Goal: Task Accomplishment & Management: Use online tool/utility

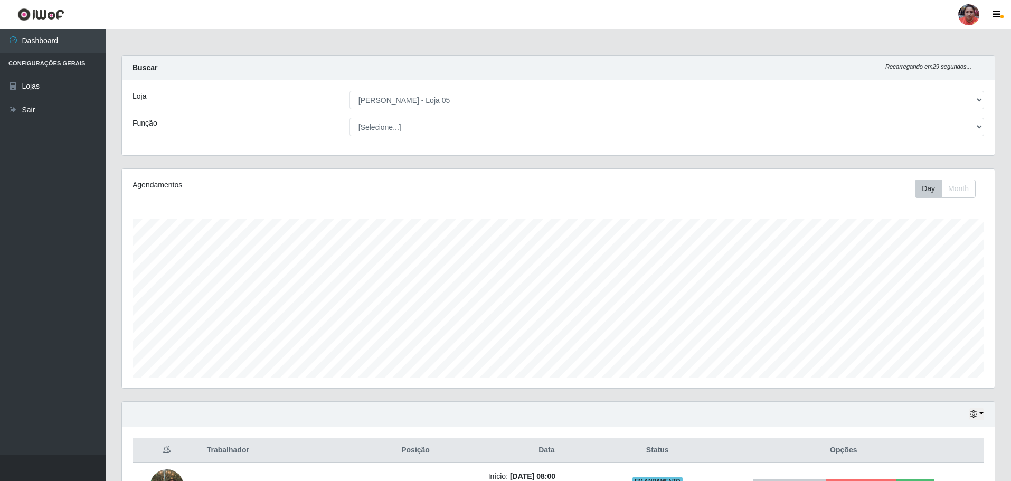
select select "252"
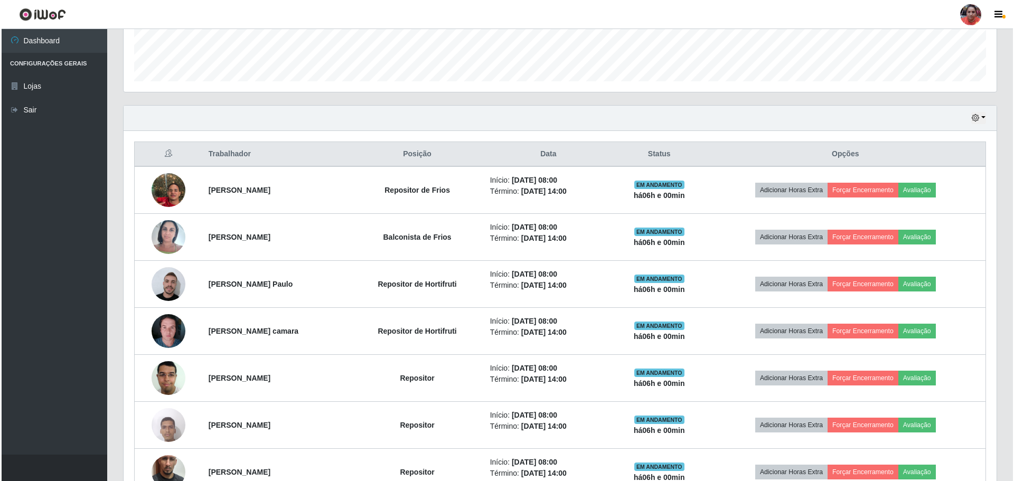
scroll to position [349, 0]
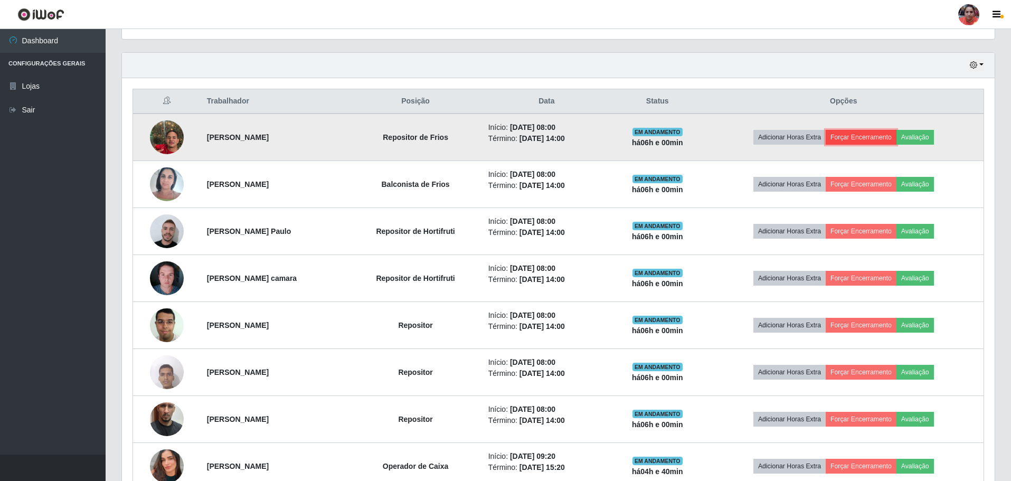
click at [882, 137] on button "Forçar Encerramento" at bounding box center [861, 137] width 71 height 15
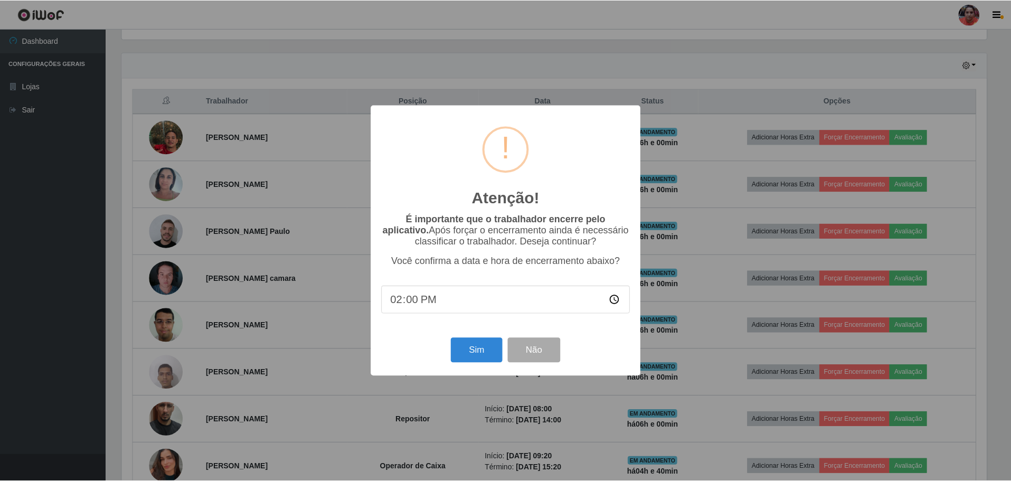
scroll to position [219, 868]
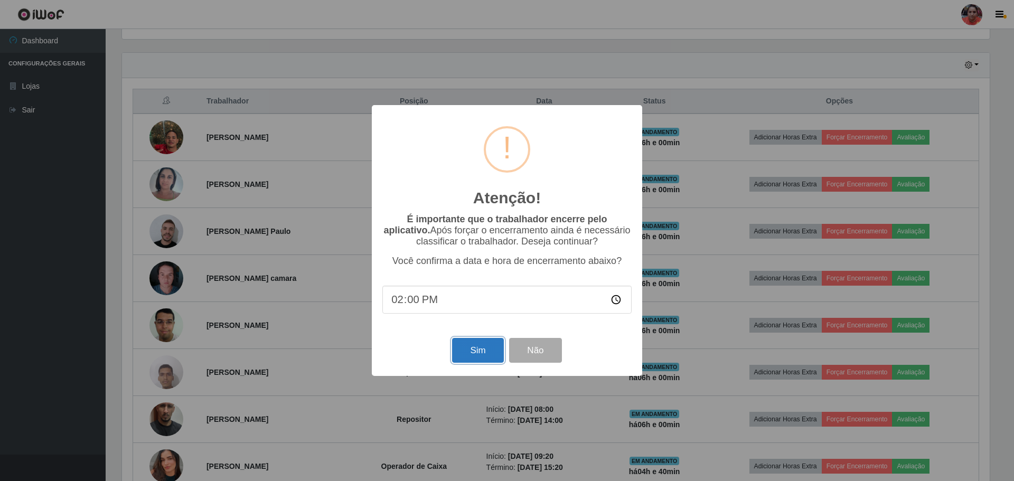
click at [471, 359] on button "Sim" at bounding box center [477, 350] width 51 height 25
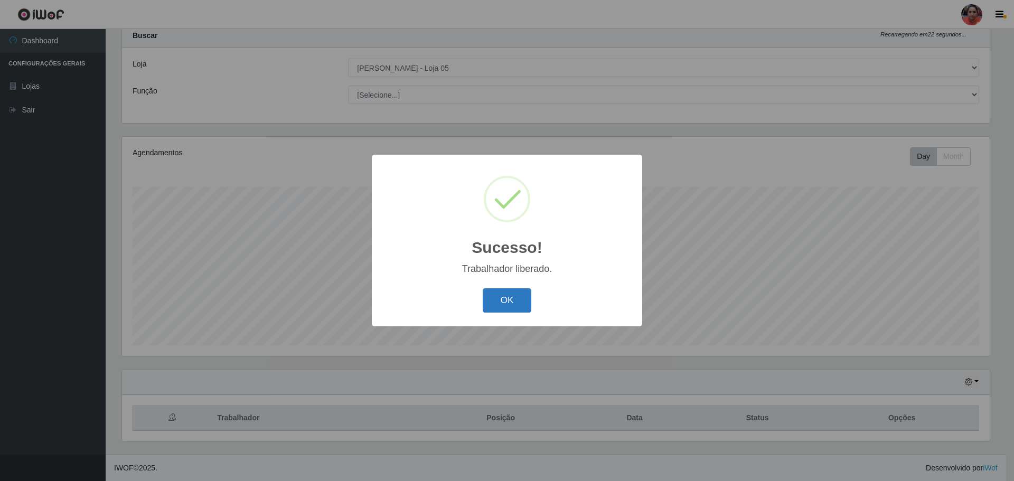
click at [502, 299] on button "OK" at bounding box center [507, 300] width 49 height 25
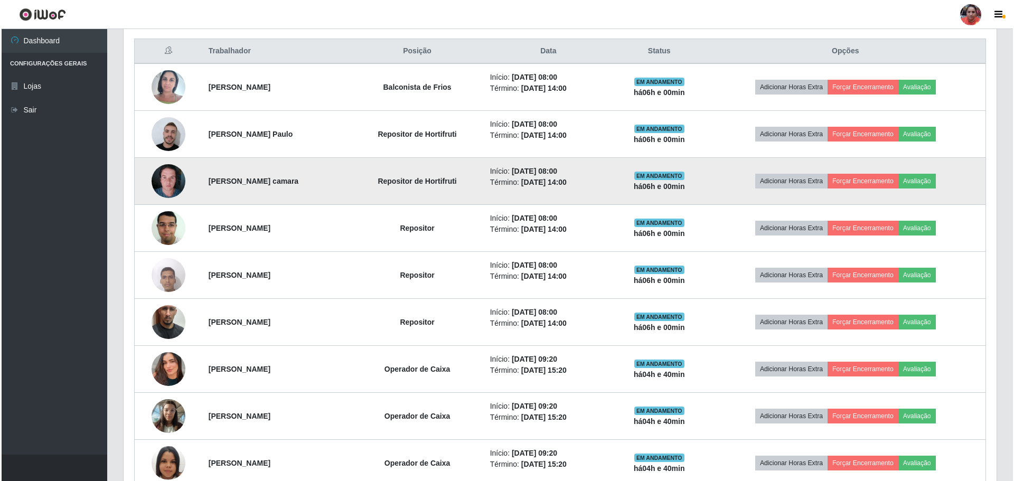
scroll to position [402, 0]
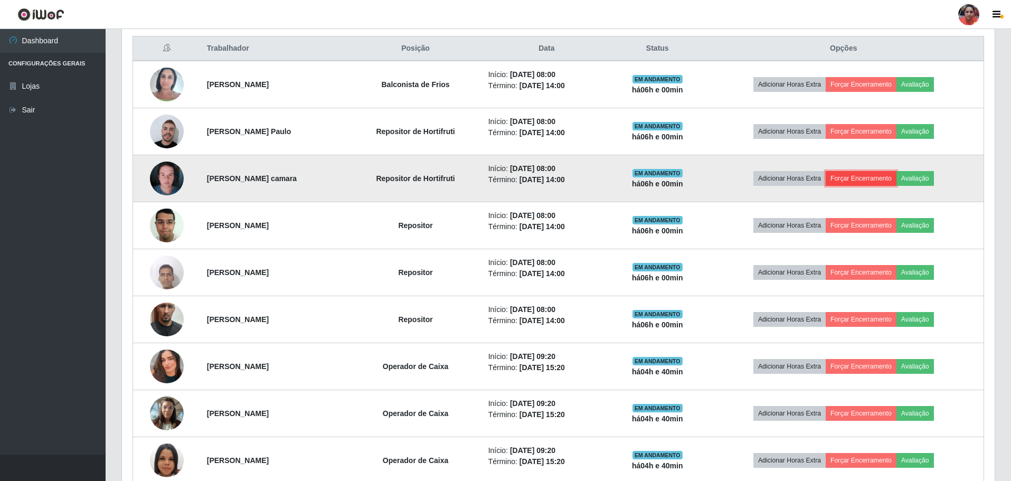
click at [860, 180] on button "Forçar Encerramento" at bounding box center [861, 178] width 71 height 15
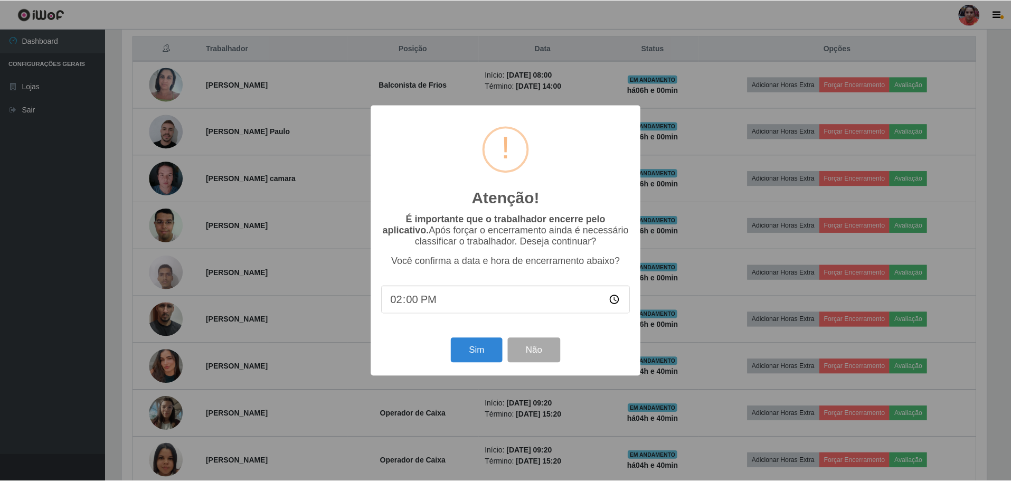
scroll to position [219, 868]
click at [480, 354] on button "Sim" at bounding box center [477, 350] width 51 height 25
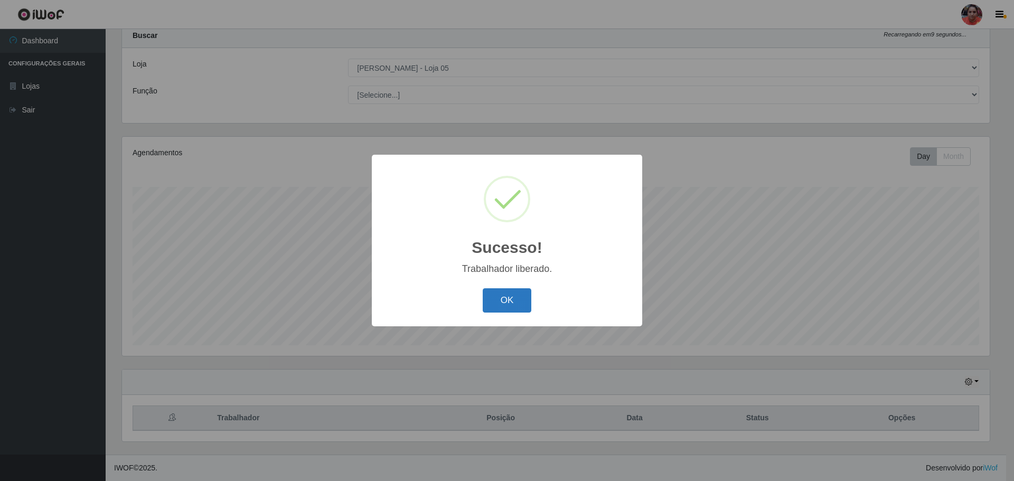
click at [520, 308] on button "OK" at bounding box center [507, 300] width 49 height 25
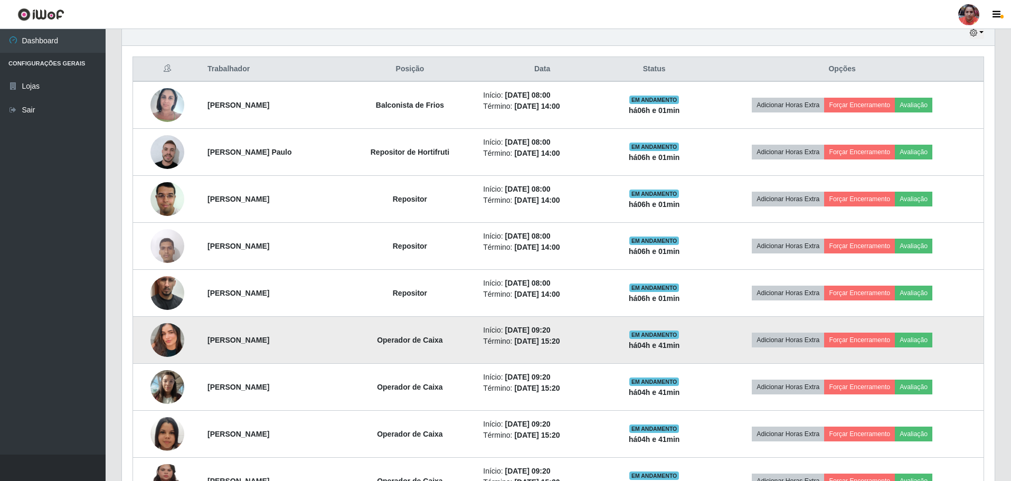
scroll to position [402, 0]
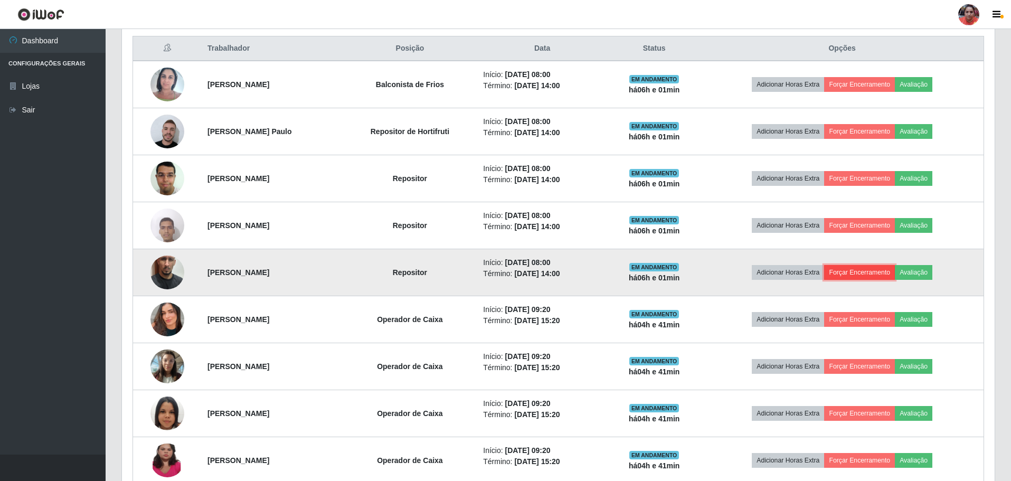
click at [850, 268] on button "Forçar Encerramento" at bounding box center [859, 272] width 71 height 15
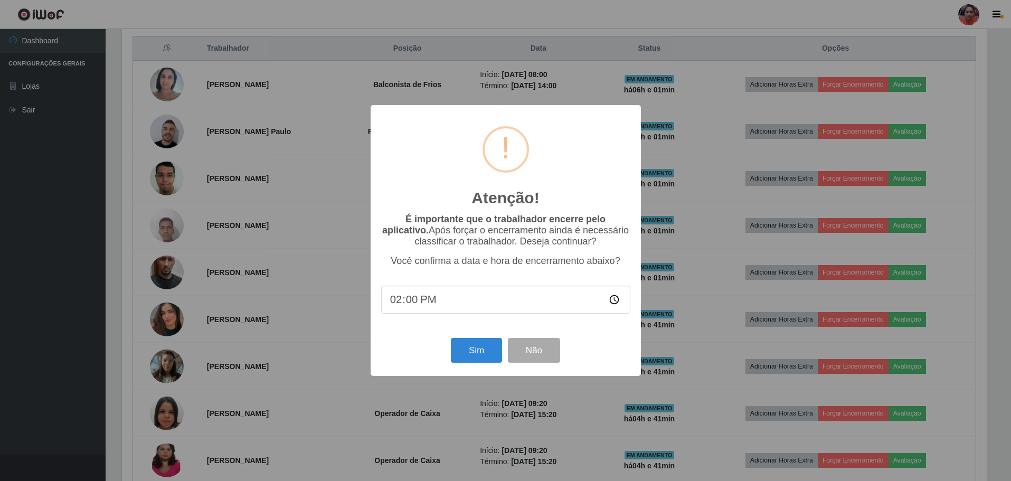
scroll to position [0, 0]
click at [484, 347] on button "Sim" at bounding box center [477, 350] width 51 height 25
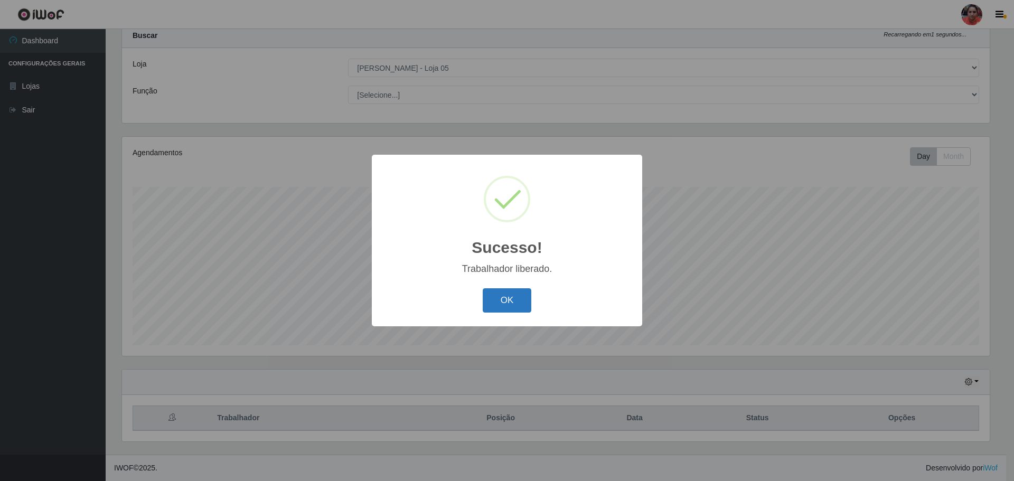
click at [514, 309] on button "OK" at bounding box center [507, 300] width 49 height 25
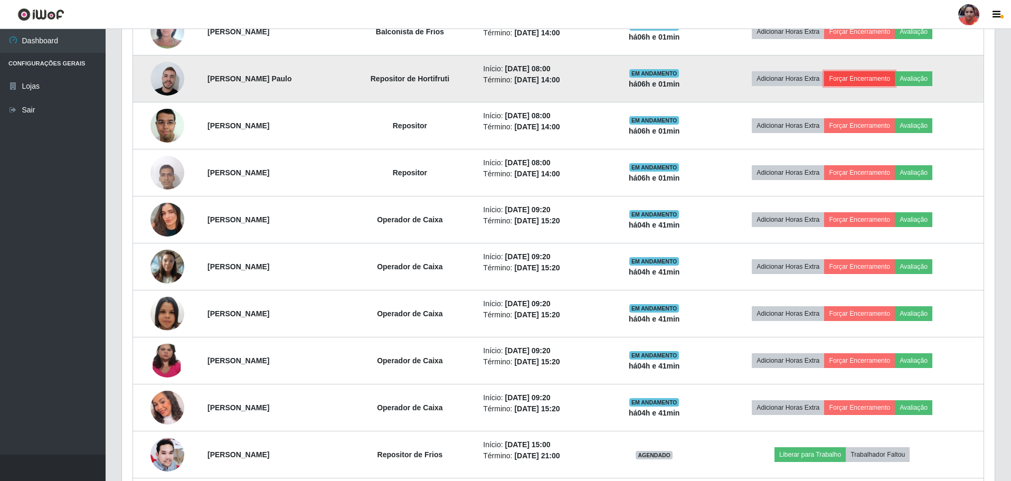
click at [855, 79] on button "Forçar Encerramento" at bounding box center [859, 78] width 71 height 15
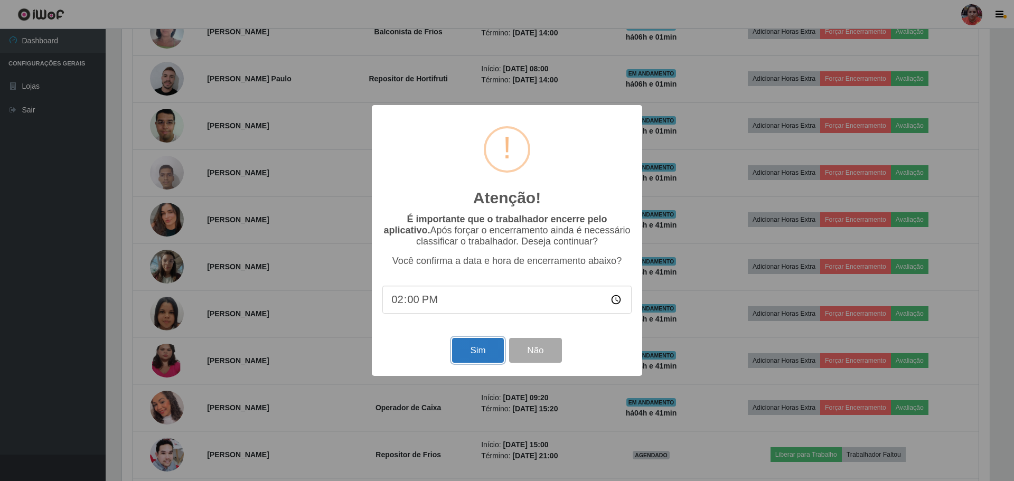
click at [471, 347] on button "Sim" at bounding box center [477, 350] width 51 height 25
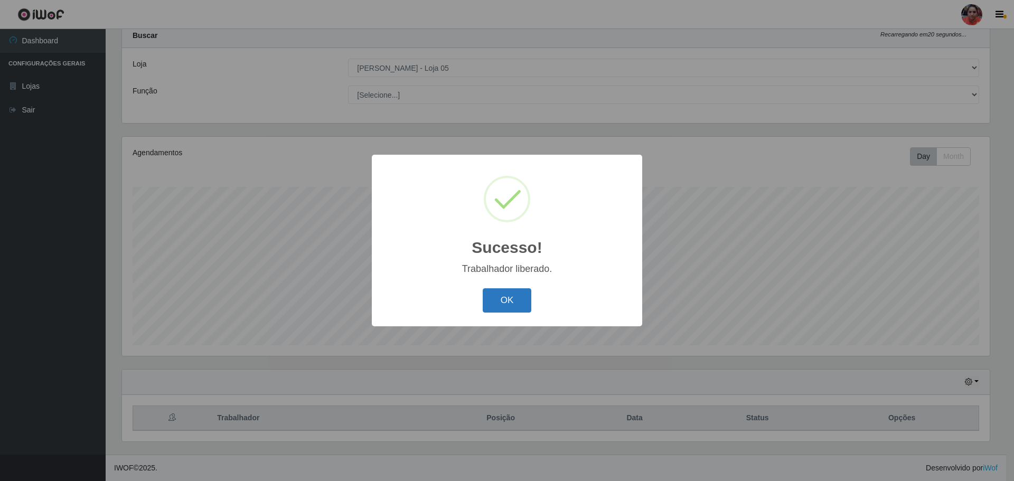
click at [497, 300] on button "OK" at bounding box center [507, 300] width 49 height 25
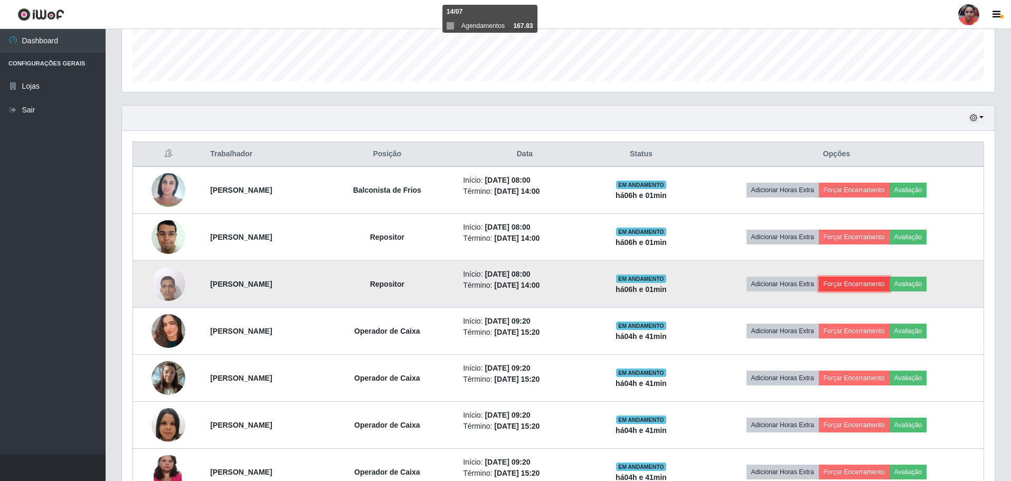
click at [860, 279] on button "Forçar Encerramento" at bounding box center [854, 284] width 71 height 15
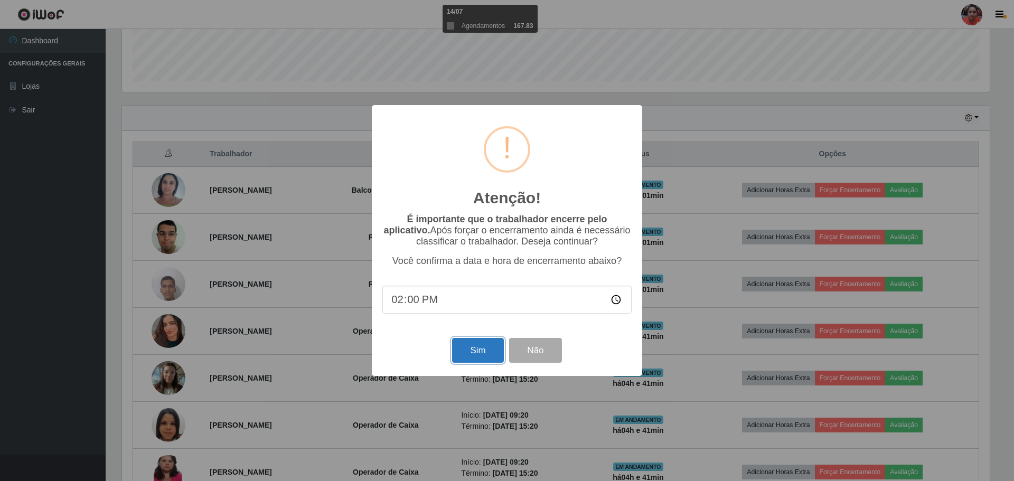
click at [468, 353] on button "Sim" at bounding box center [477, 350] width 51 height 25
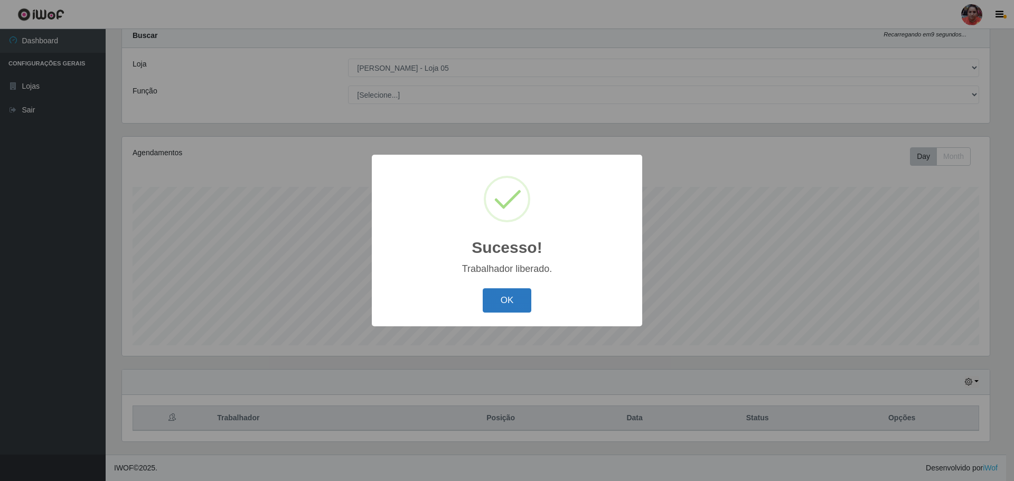
click at [517, 304] on button "OK" at bounding box center [507, 300] width 49 height 25
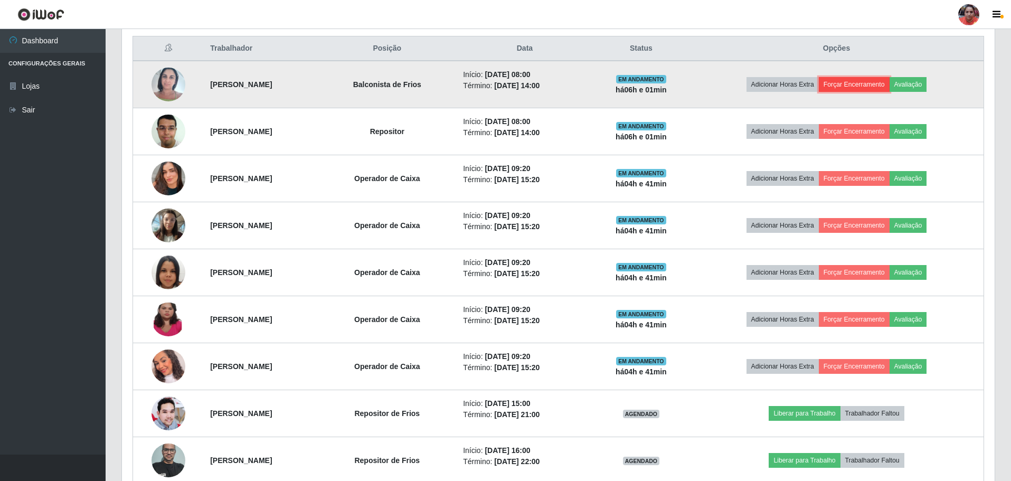
click at [867, 86] on button "Forçar Encerramento" at bounding box center [854, 84] width 71 height 15
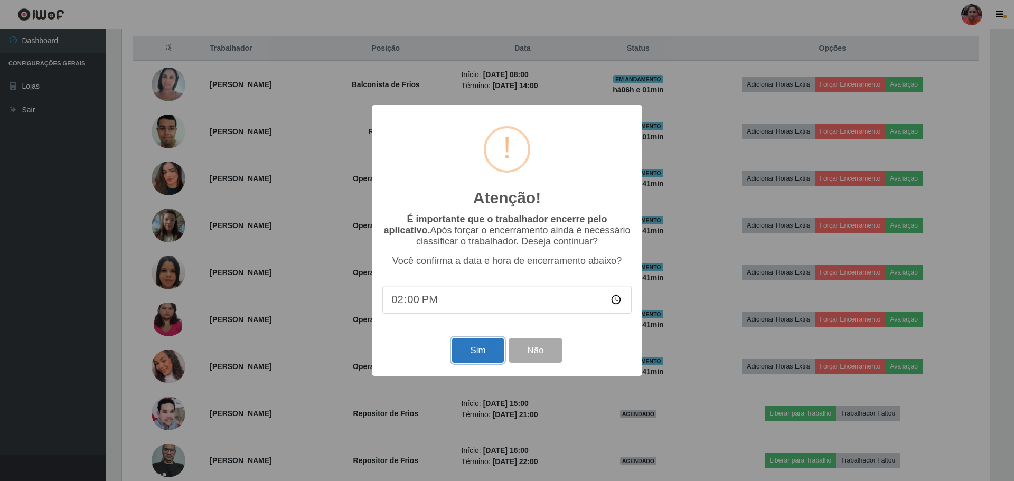
click at [486, 355] on button "Sim" at bounding box center [477, 350] width 51 height 25
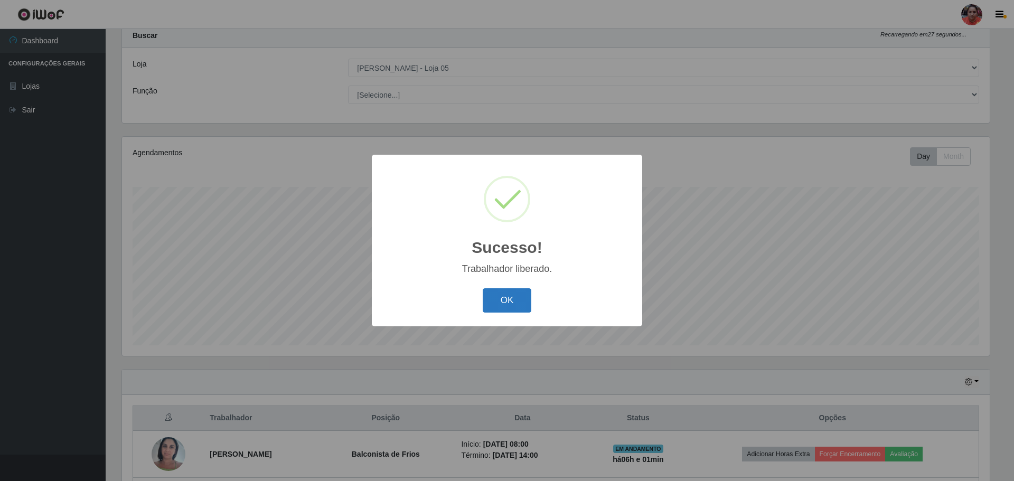
click at [517, 297] on button "OK" at bounding box center [507, 300] width 49 height 25
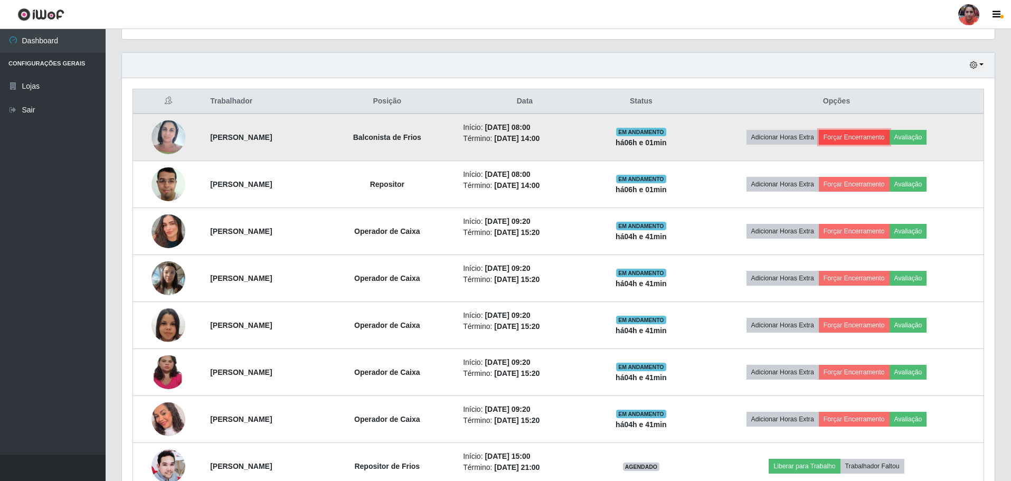
click at [864, 137] on button "Forçar Encerramento" at bounding box center [854, 137] width 71 height 15
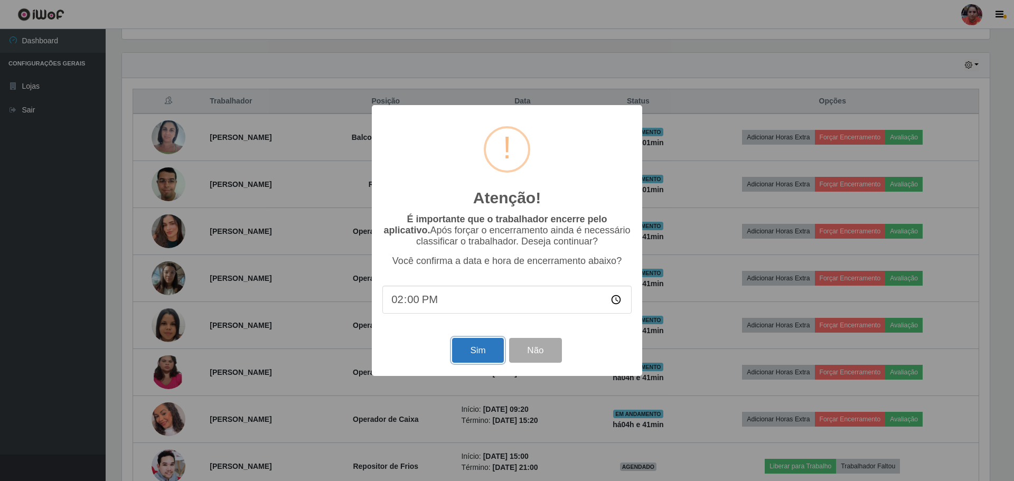
click at [481, 351] on button "Sim" at bounding box center [477, 350] width 51 height 25
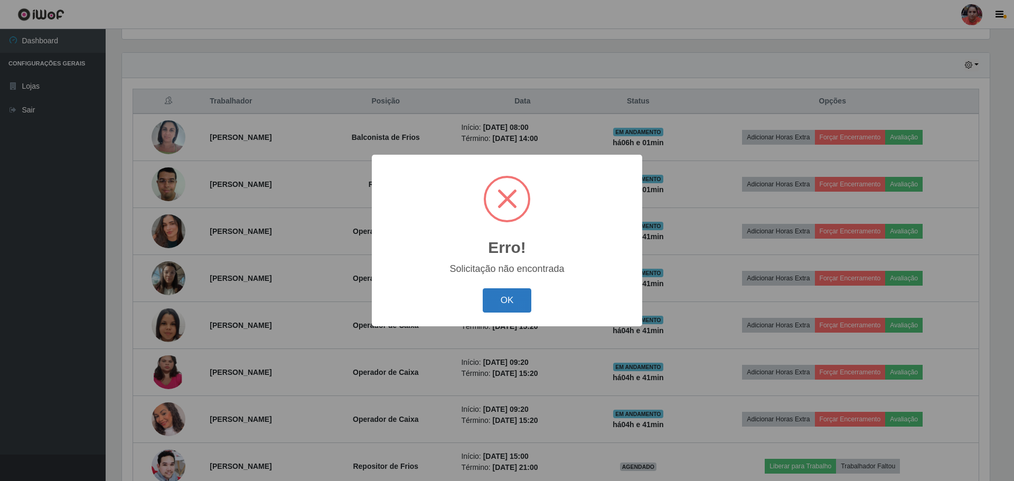
click at [514, 304] on button "OK" at bounding box center [507, 300] width 49 height 25
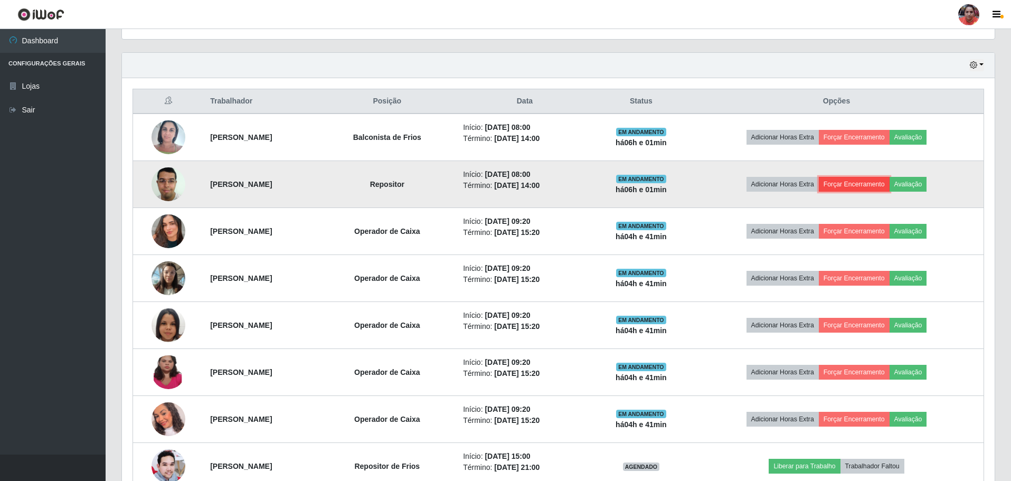
click at [858, 183] on button "Forçar Encerramento" at bounding box center [854, 184] width 71 height 15
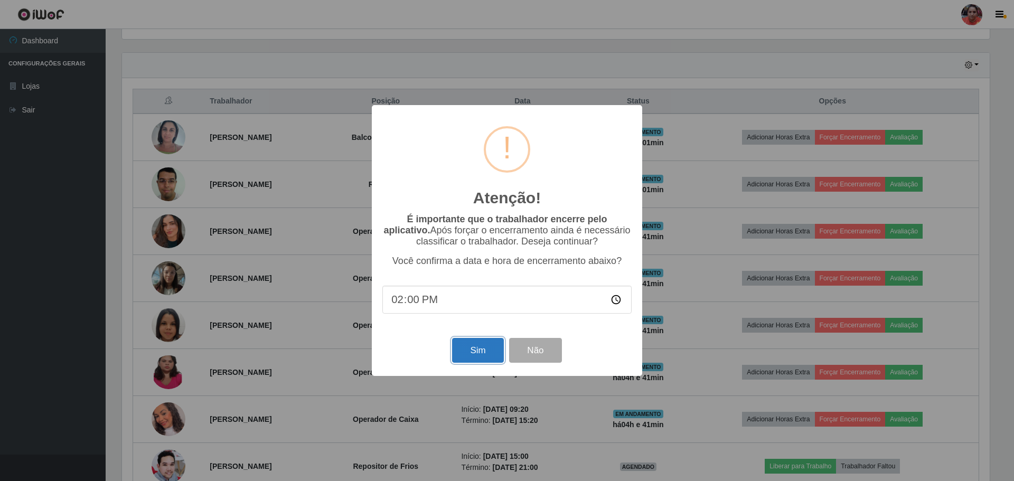
click at [480, 347] on button "Sim" at bounding box center [477, 350] width 51 height 25
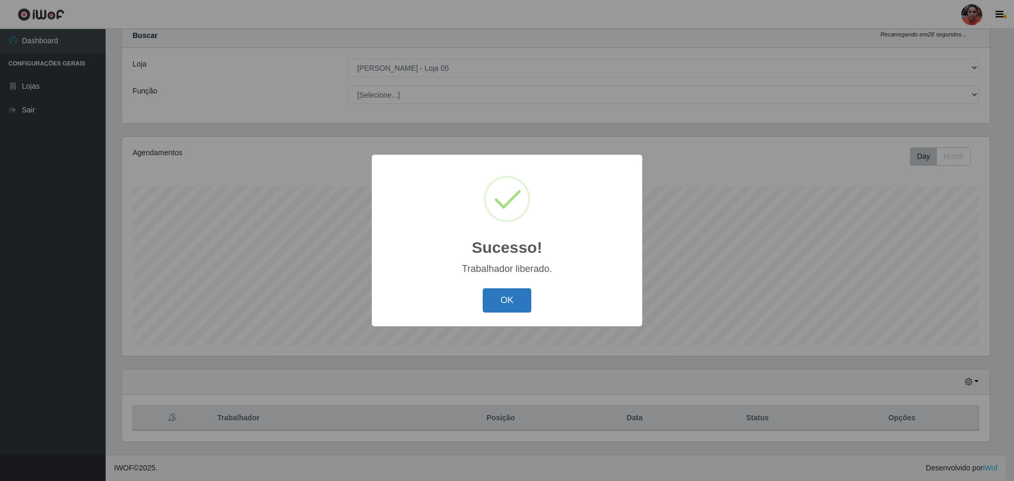
click at [509, 302] on button "OK" at bounding box center [507, 300] width 49 height 25
